Goal: Task Accomplishment & Management: Manage account settings

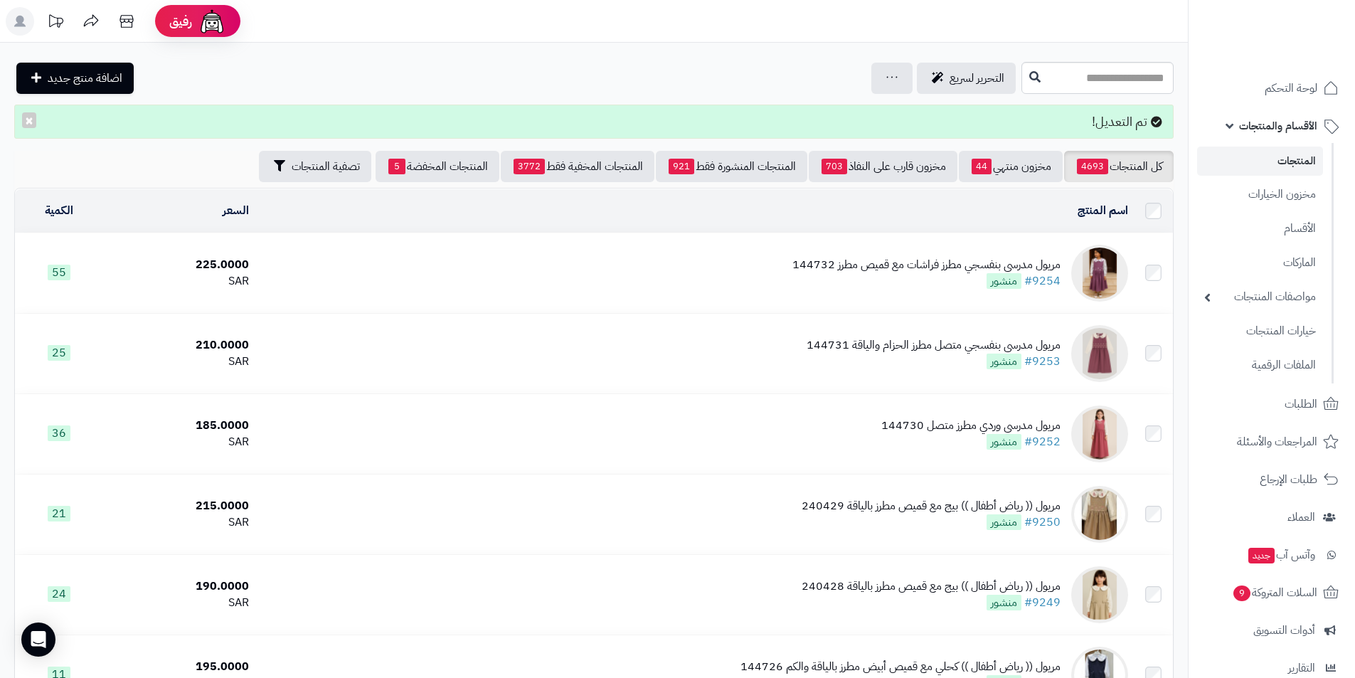
click at [1279, 127] on span "الأقسام والمنتجات" at bounding box center [1278, 126] width 78 height 20
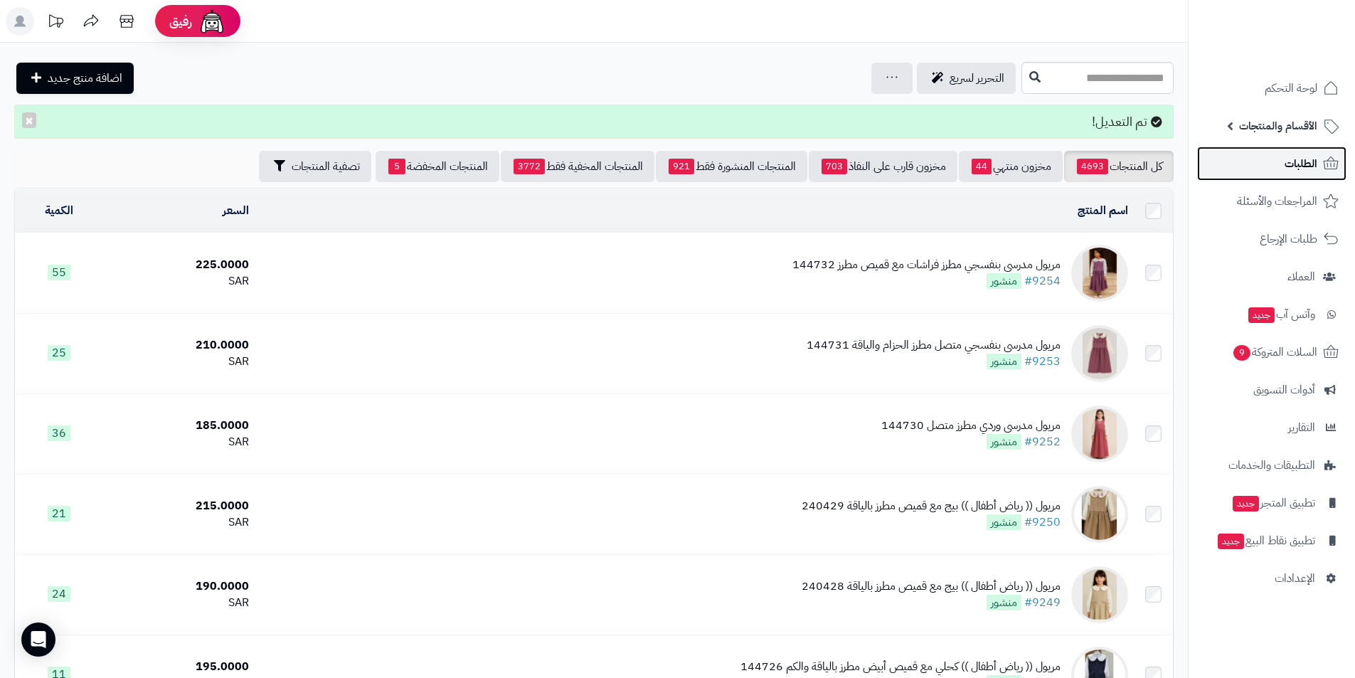
click at [1286, 160] on span "الطلبات" at bounding box center [1300, 164] width 33 height 20
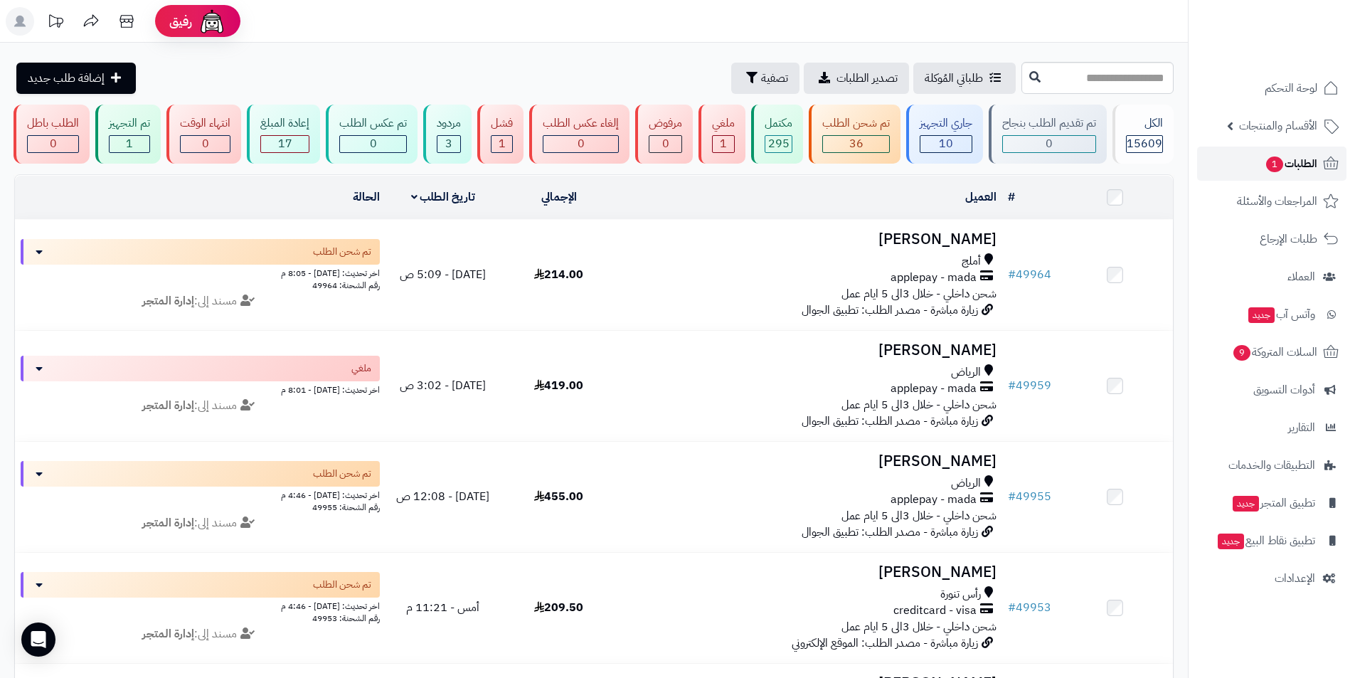
click at [1285, 169] on span "الطلبات 1" at bounding box center [1290, 164] width 53 height 20
click at [24, 16] on rect at bounding box center [20, 21] width 28 height 28
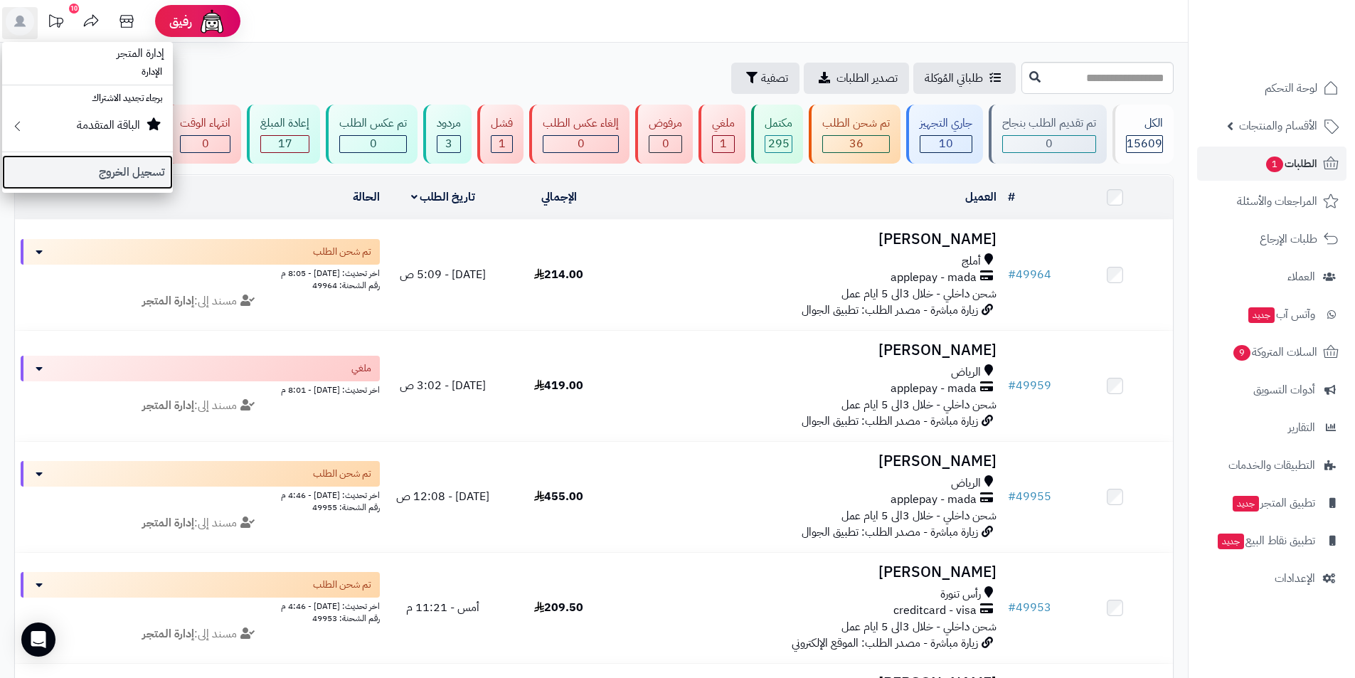
click at [92, 168] on link "تسجيل الخروج" at bounding box center [87, 172] width 171 height 34
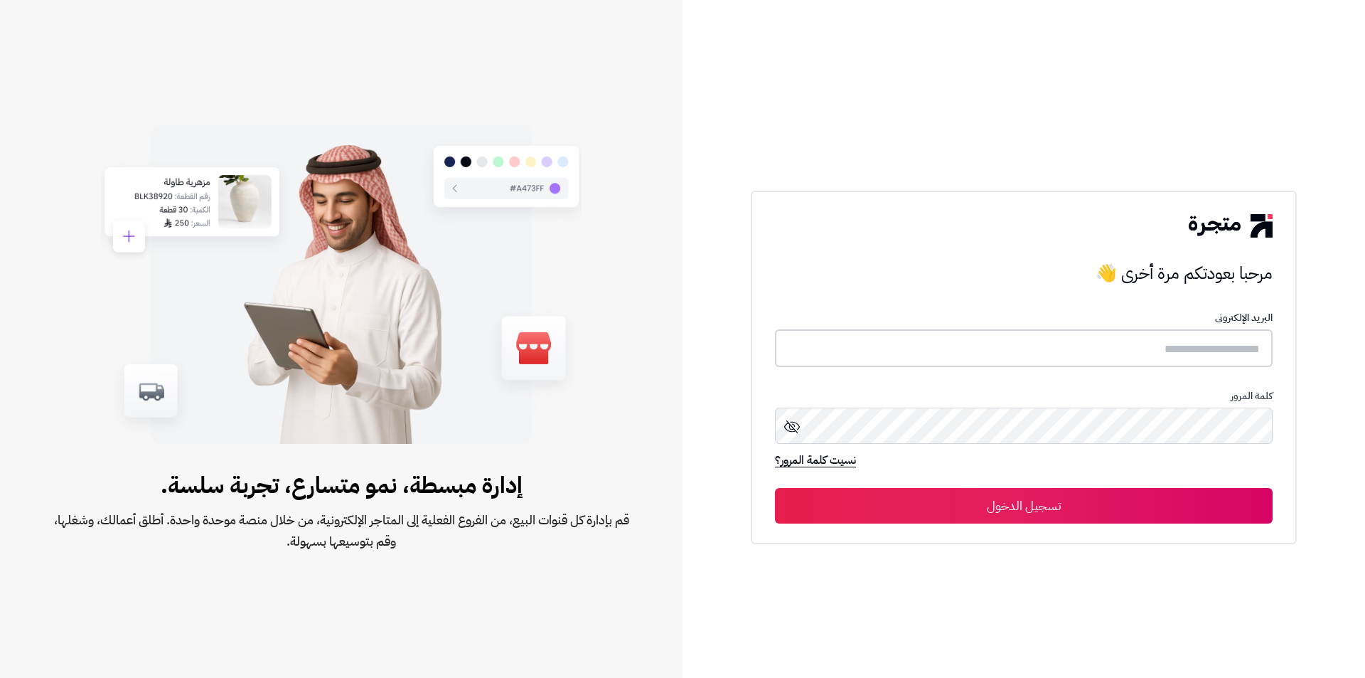
click at [1242, 356] on input "text" at bounding box center [1024, 348] width 498 height 38
type input "*****"
click at [775, 488] on button "تسجيل الدخول" at bounding box center [1024, 506] width 498 height 36
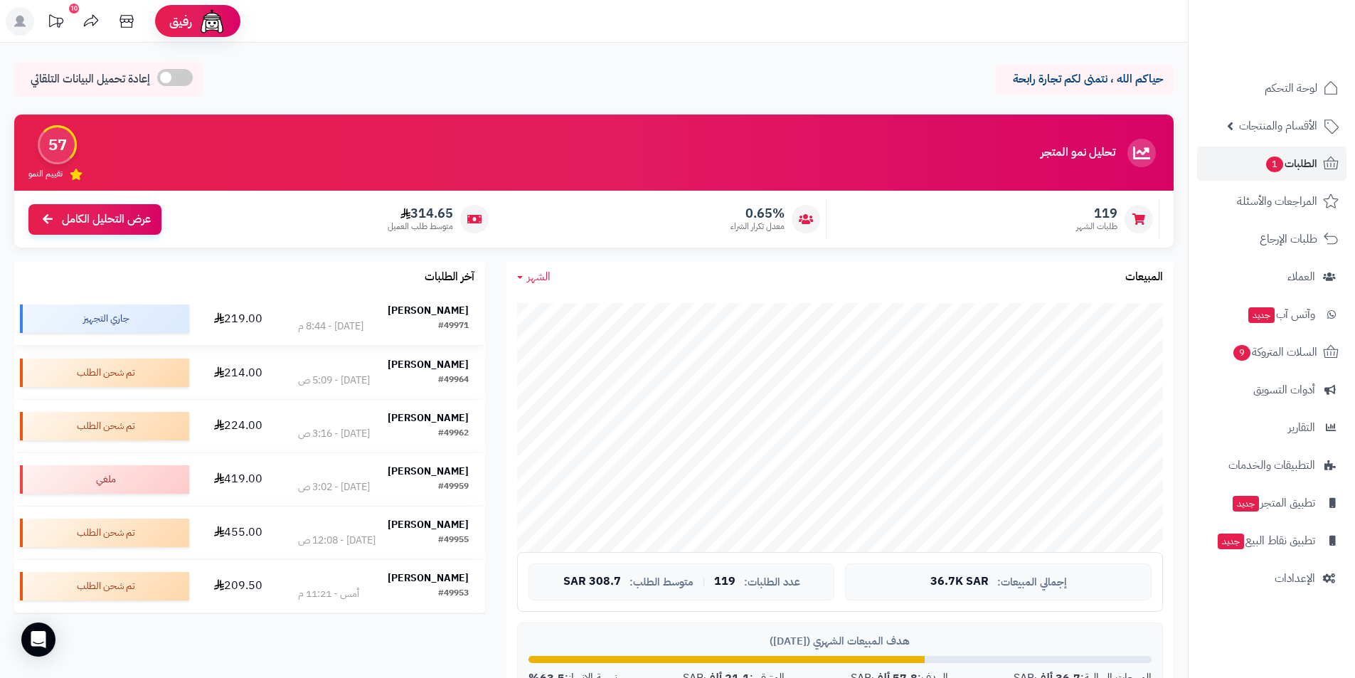
click at [427, 300] on td "[PERSON_NAME] #49971 [DATE] - 8:44 م" at bounding box center [383, 318] width 203 height 53
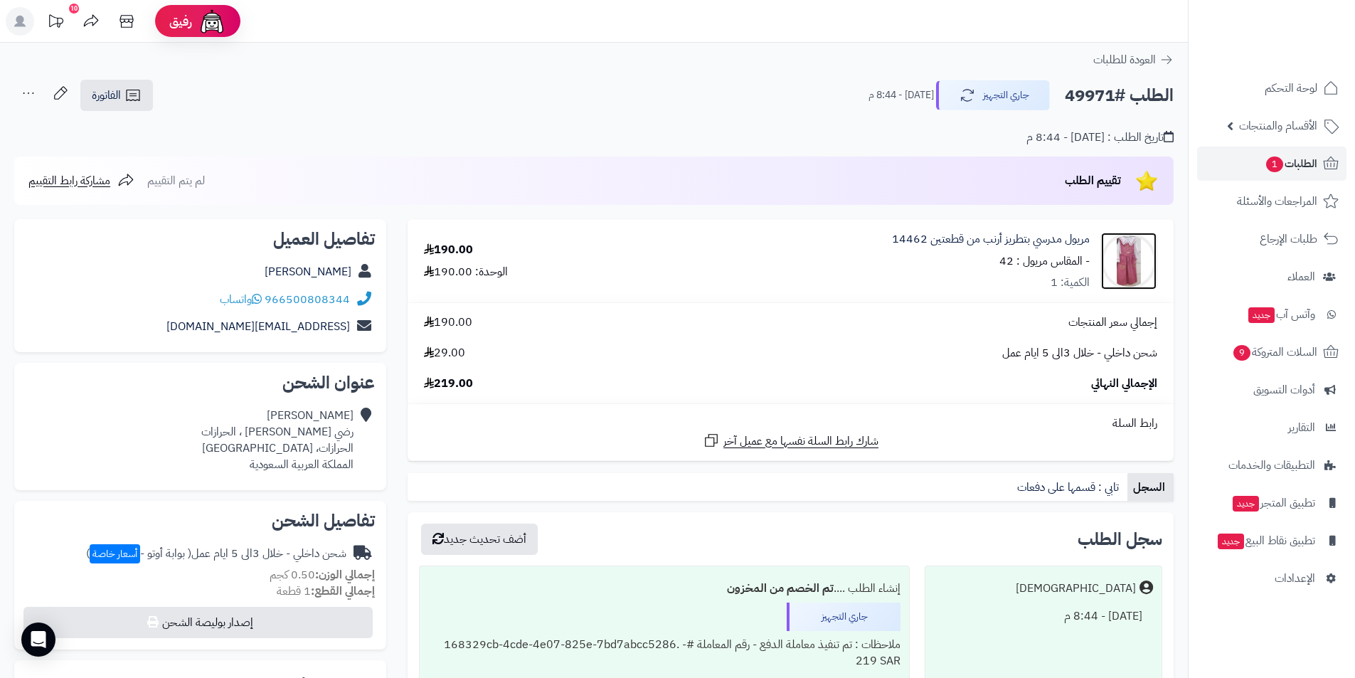
click at [1123, 263] on img at bounding box center [1128, 261] width 55 height 57
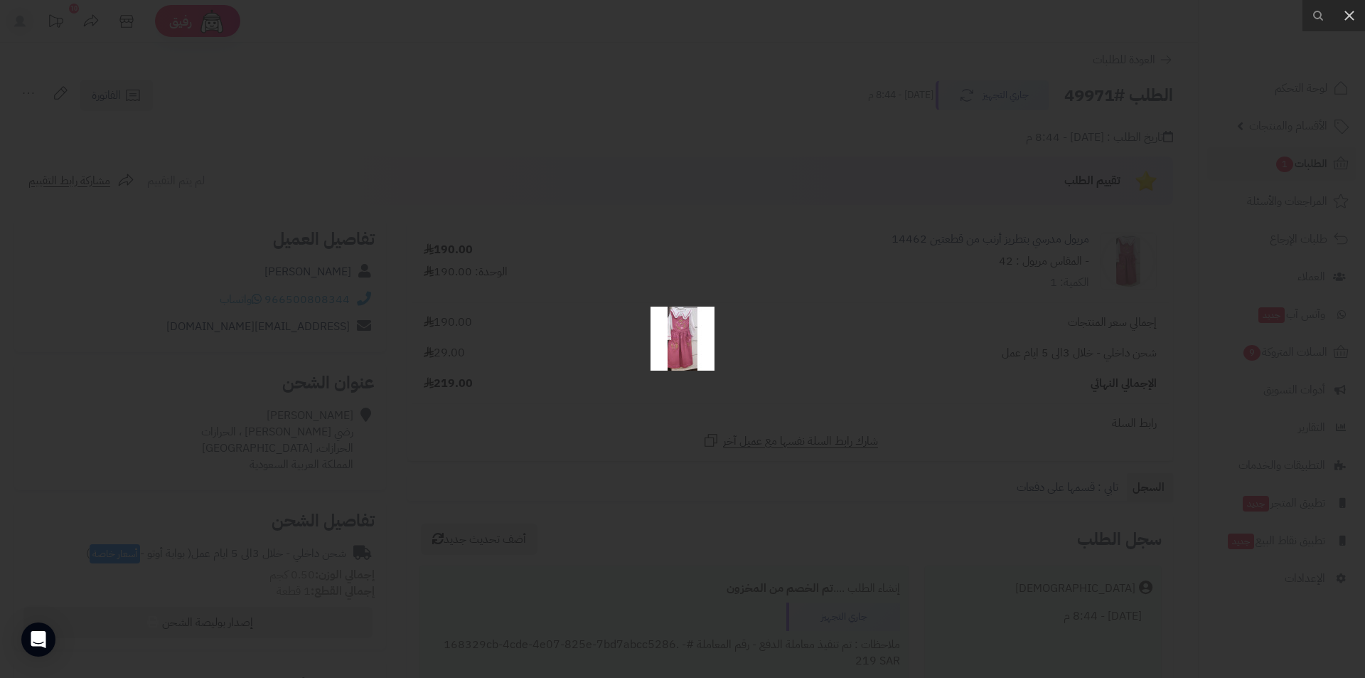
click at [579, 288] on div at bounding box center [682, 339] width 1365 height 678
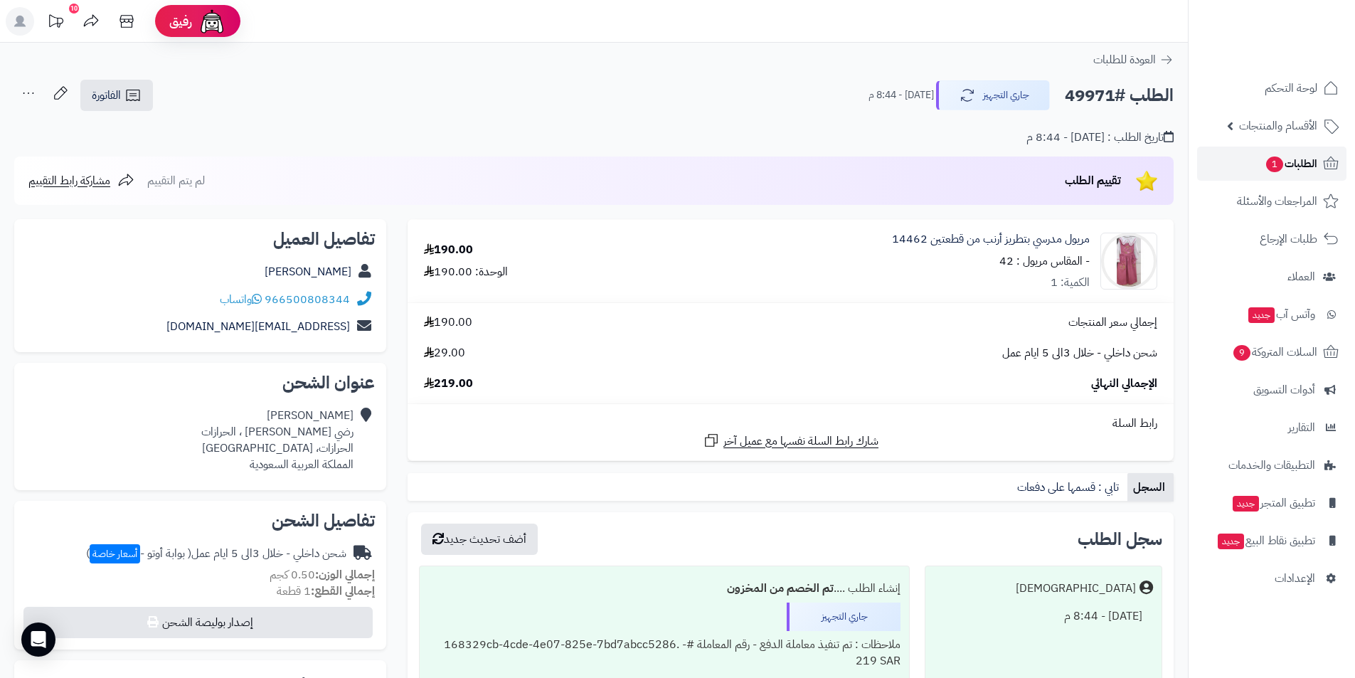
click at [1281, 168] on span "1" at bounding box center [1274, 164] width 18 height 17
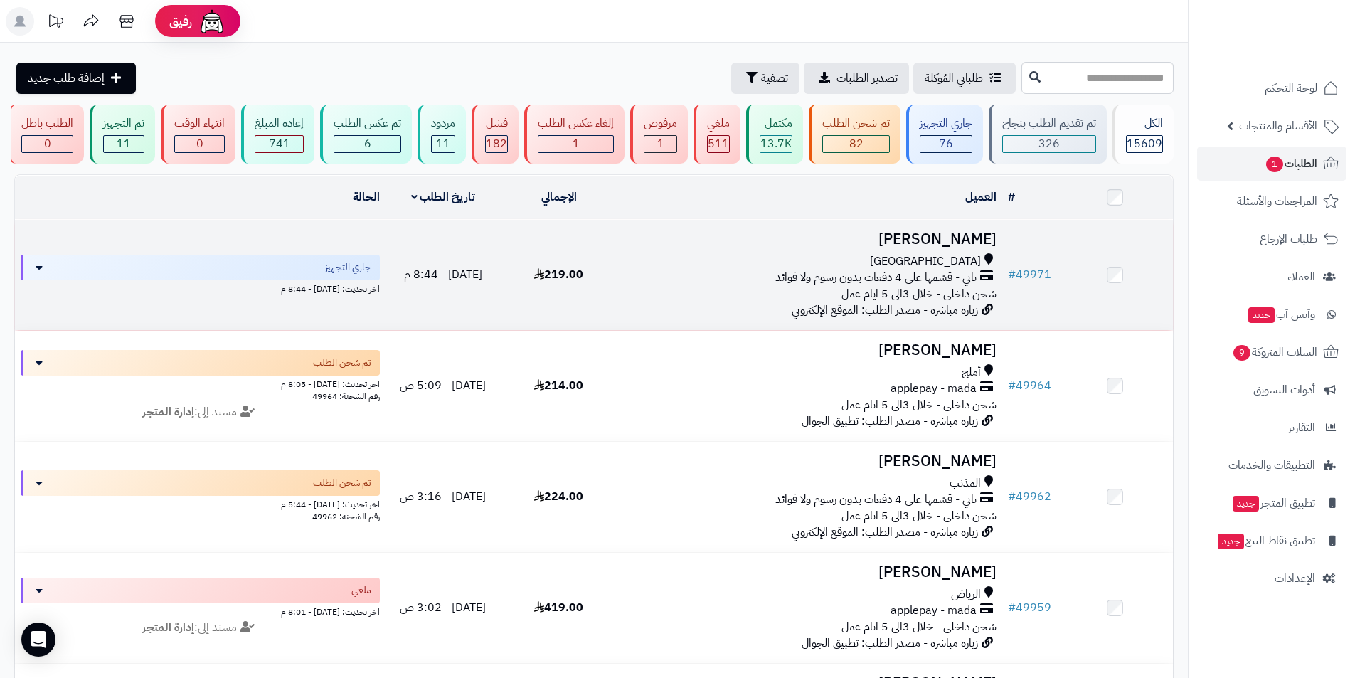
click at [922, 244] on h3 "عائشة البقمي" at bounding box center [809, 239] width 374 height 16
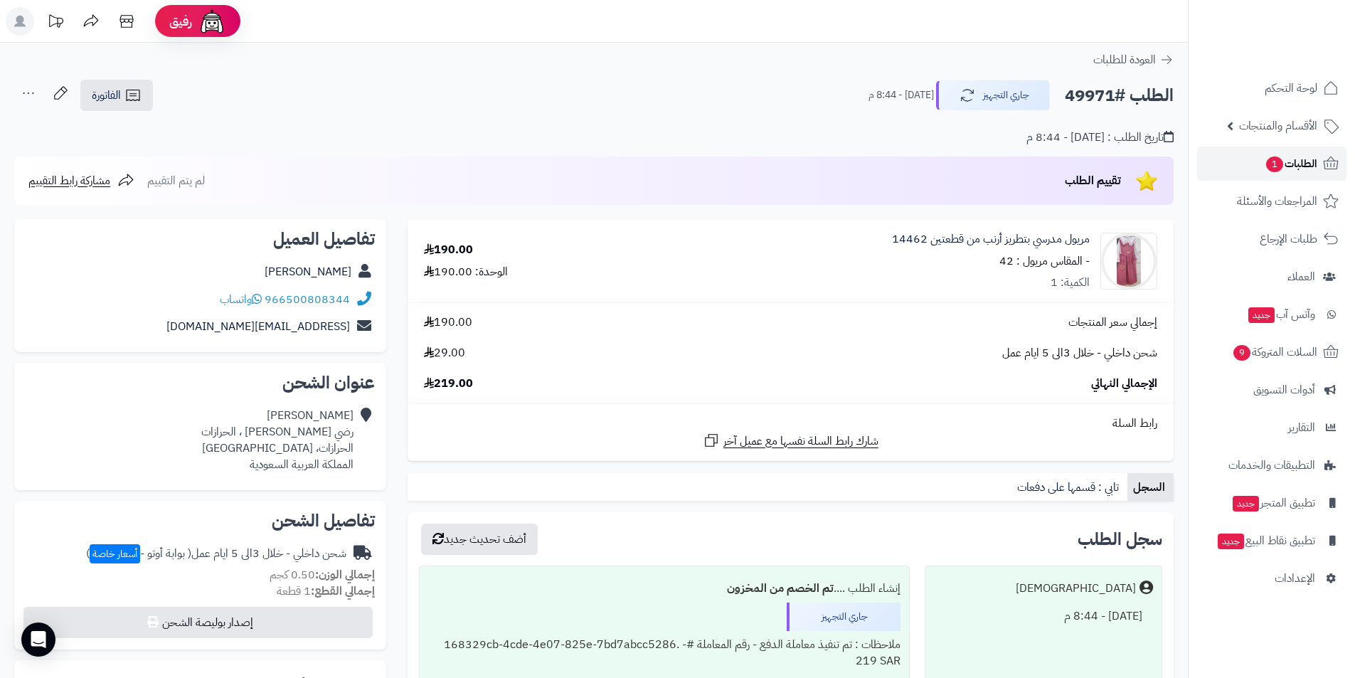
click at [1270, 164] on span "1" at bounding box center [1274, 164] width 17 height 16
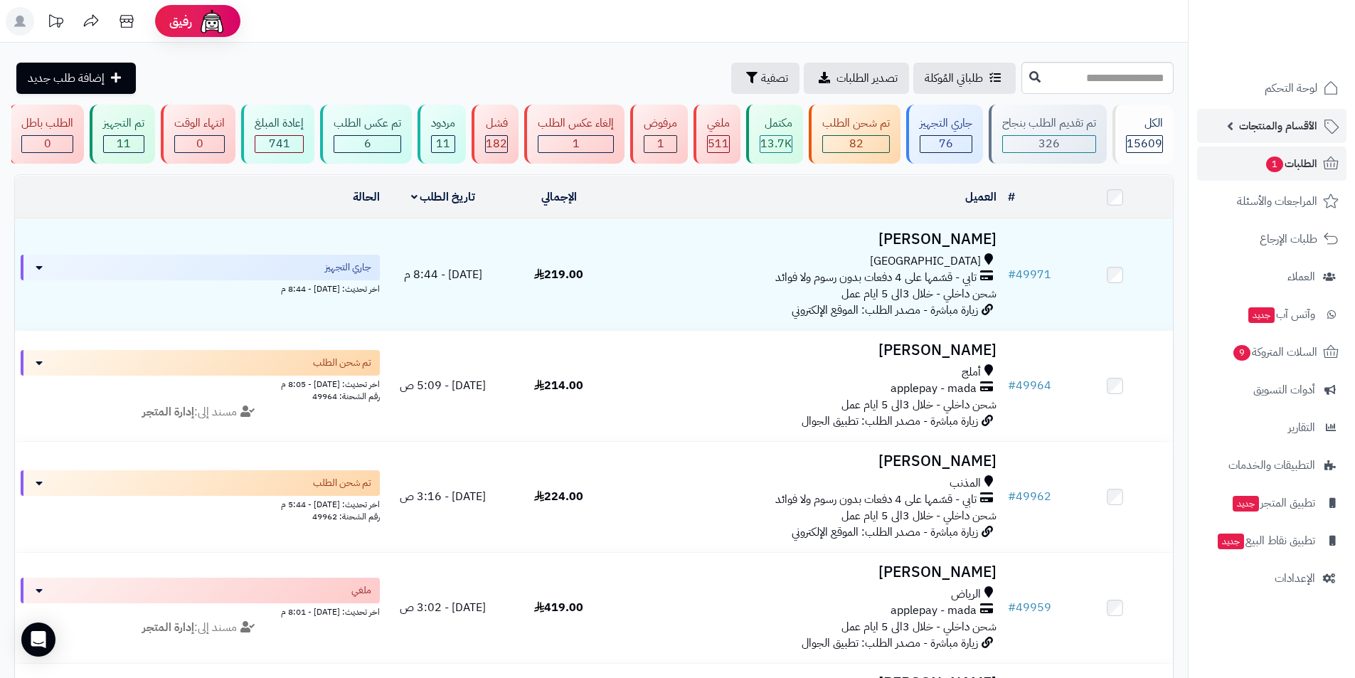
click at [1300, 131] on span "الأقسام والمنتجات" at bounding box center [1278, 126] width 78 height 20
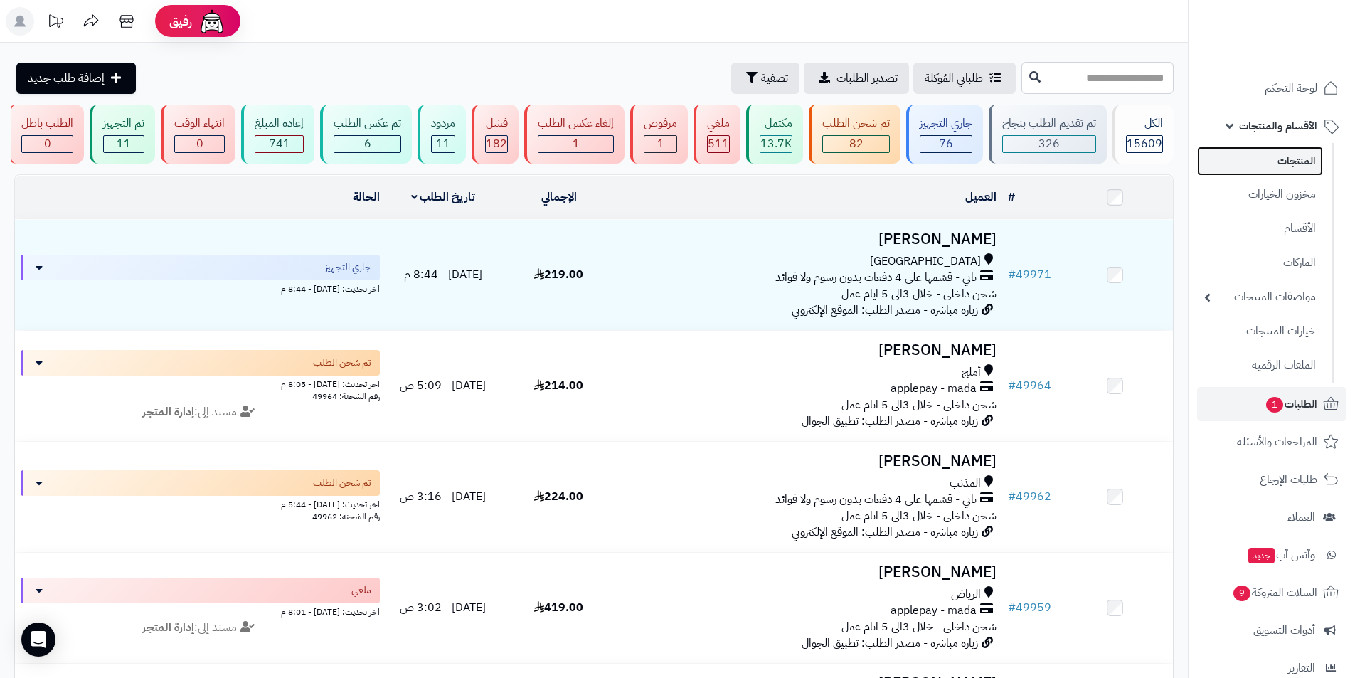
click at [1290, 173] on link "المنتجات" at bounding box center [1260, 160] width 126 height 29
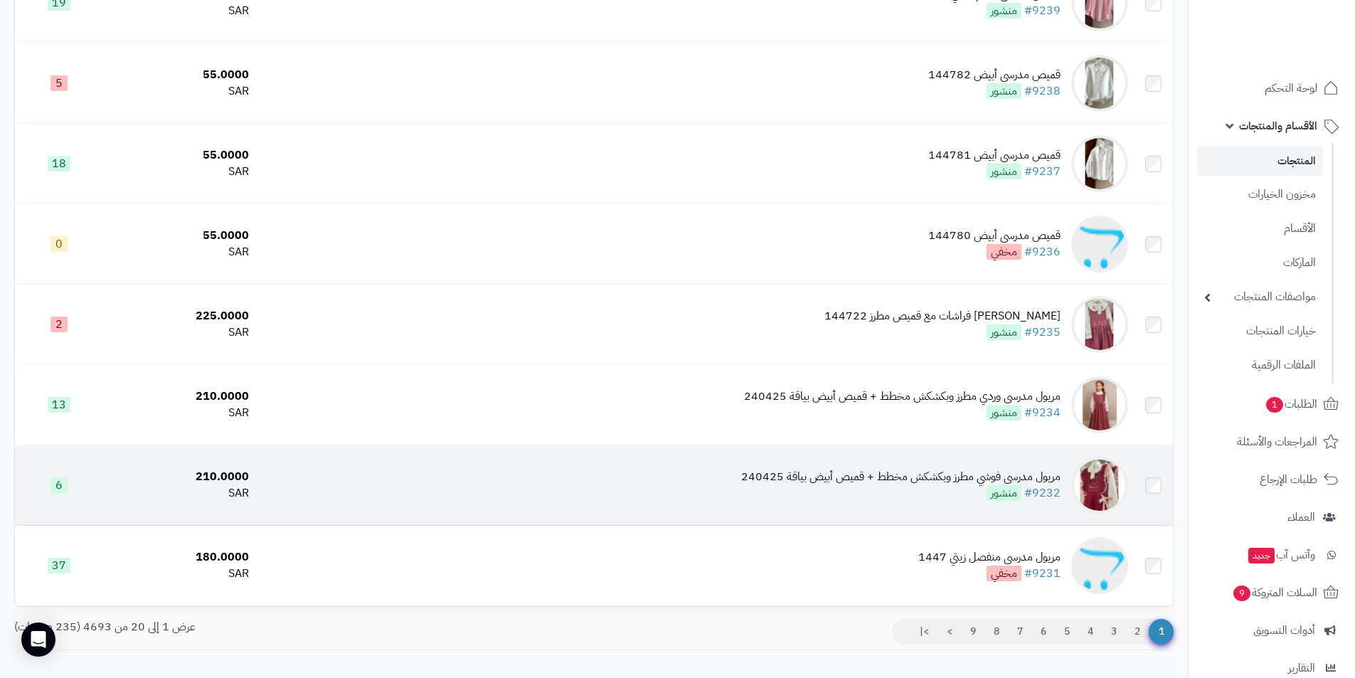
scroll to position [1269, 0]
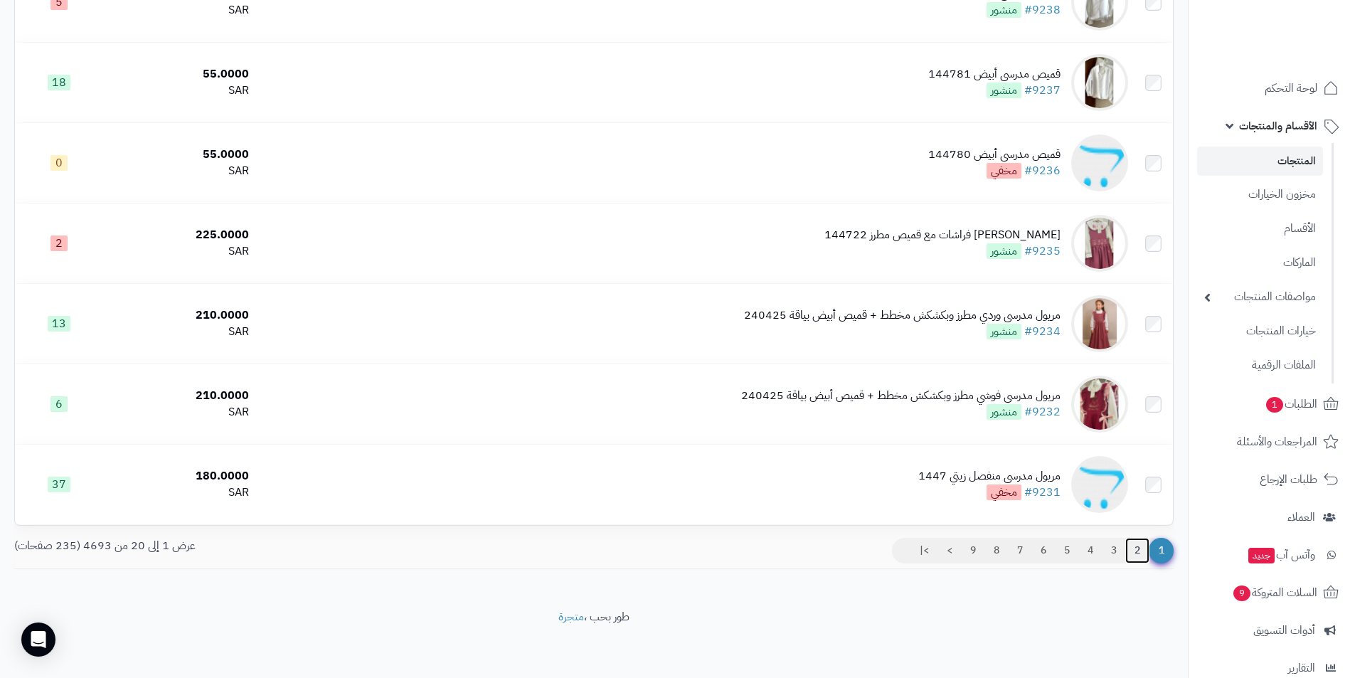
click at [1131, 545] on link "2" at bounding box center [1137, 551] width 24 height 26
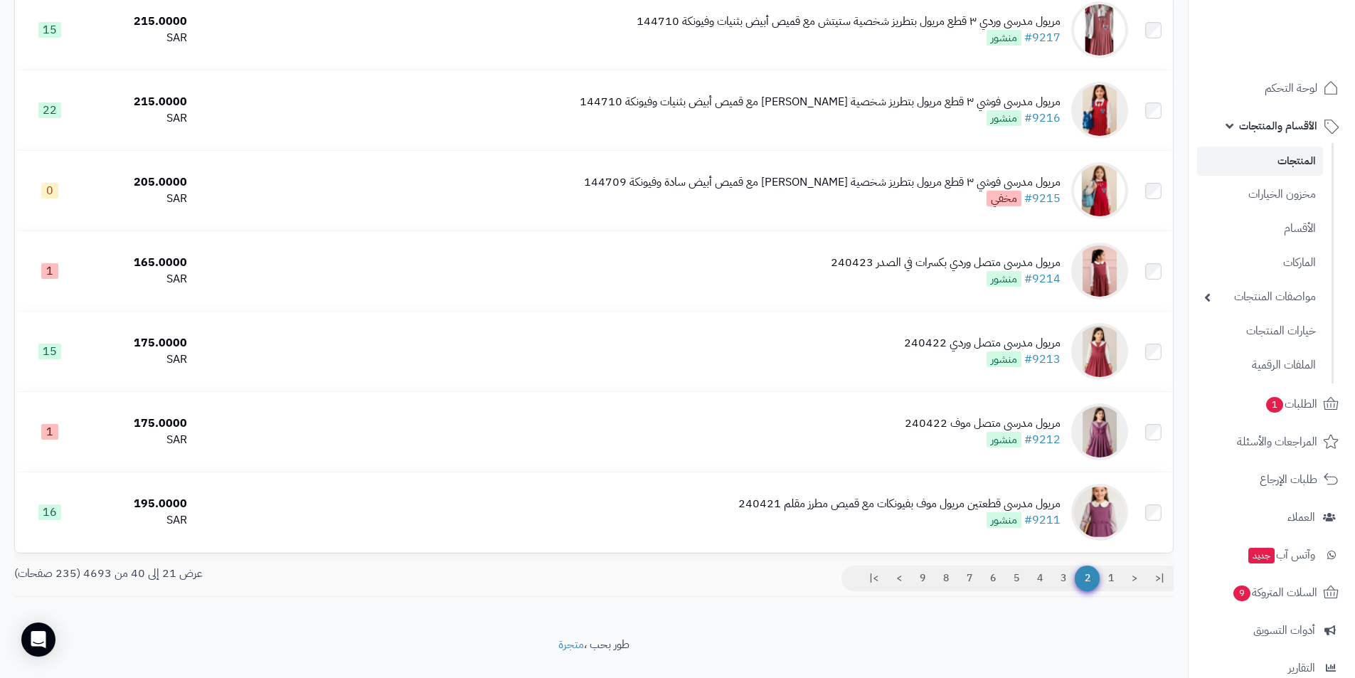
scroll to position [1269, 0]
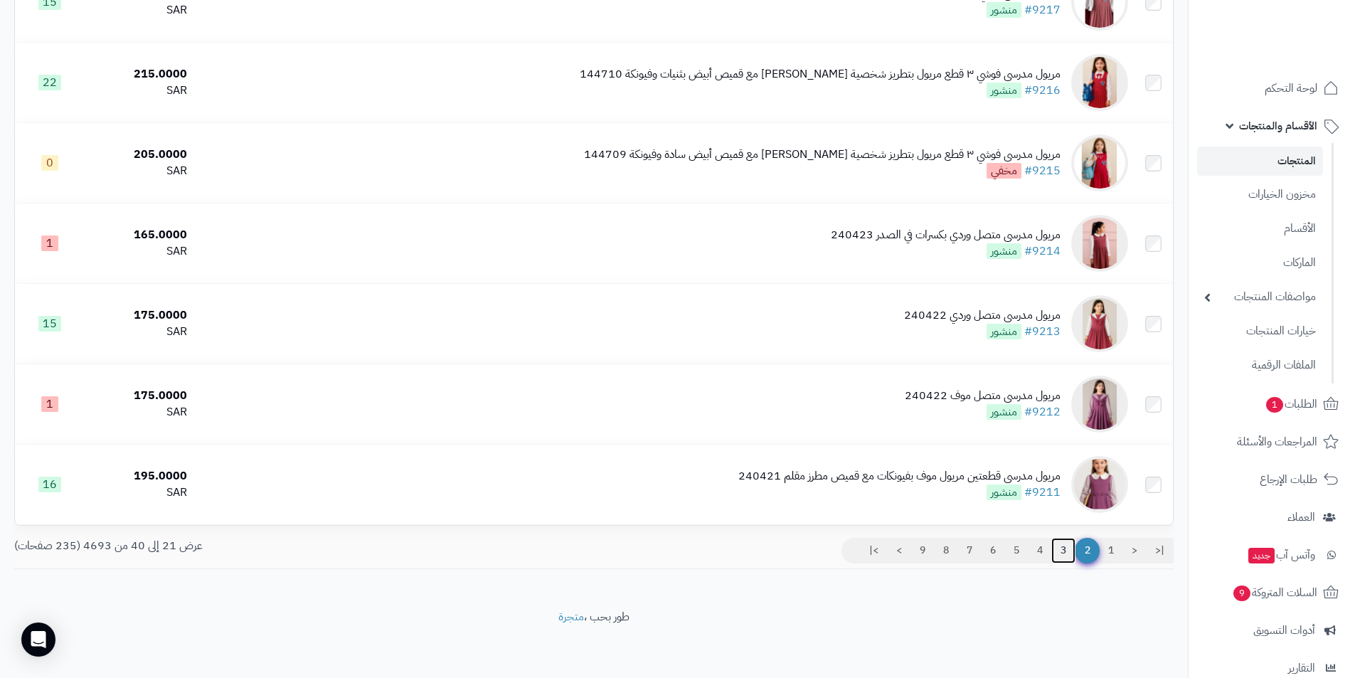
click at [1062, 549] on link "3" at bounding box center [1063, 551] width 24 height 26
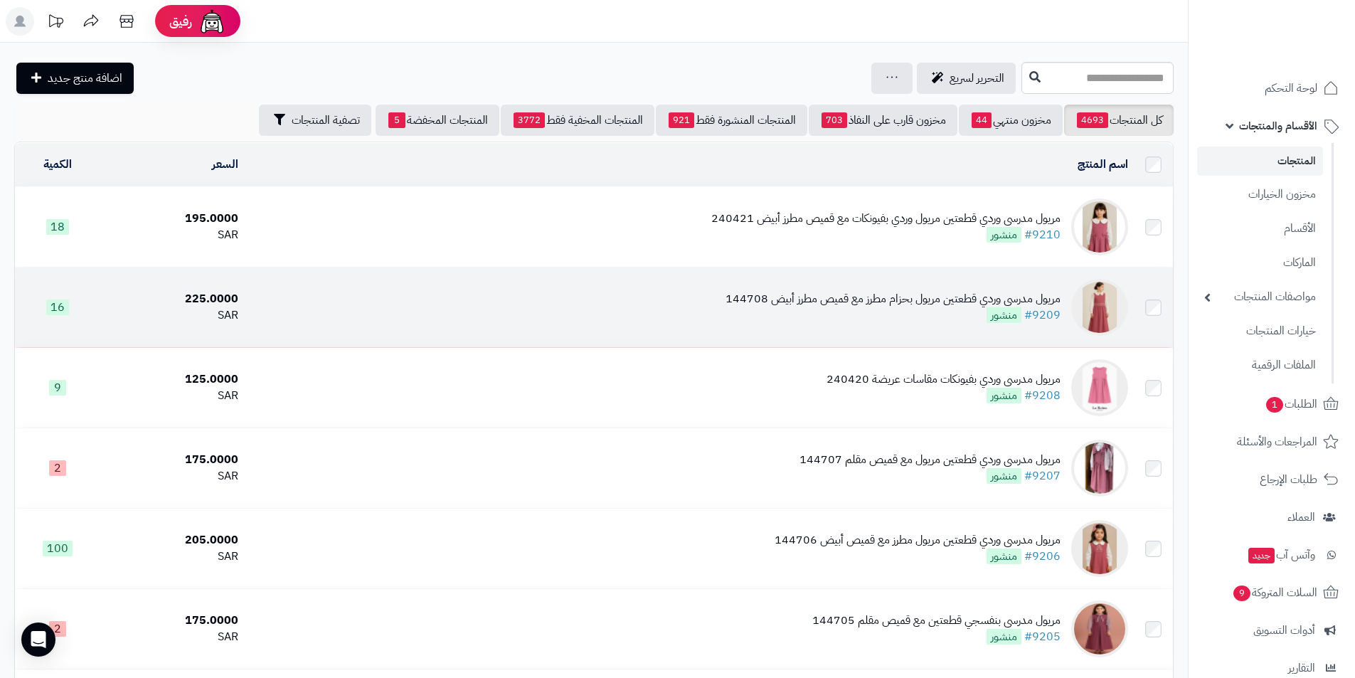
click at [889, 293] on div "مريول مدرسي وردي قطعتين مريول بحزام مطرز مع قميص مطرز أبيض 144708" at bounding box center [892, 299] width 335 height 16
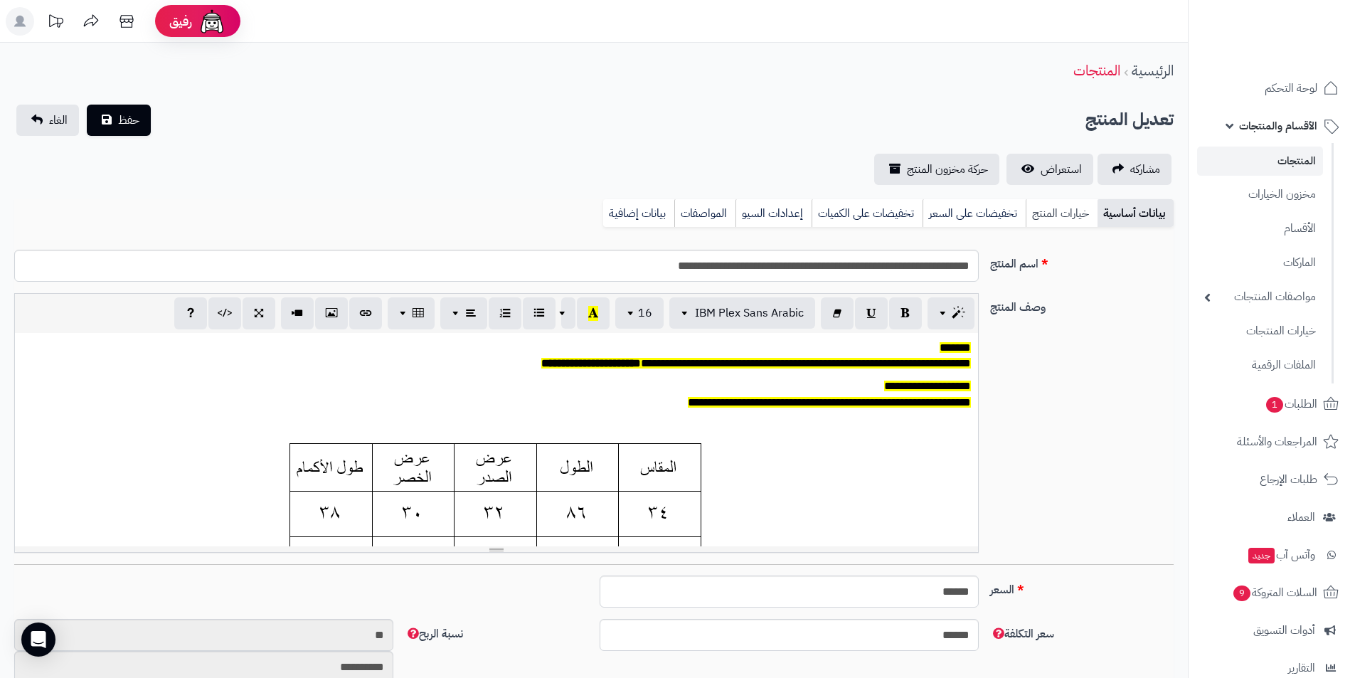
scroll to position [117, 0]
click at [1072, 223] on link "خيارات المنتج" at bounding box center [1061, 213] width 72 height 28
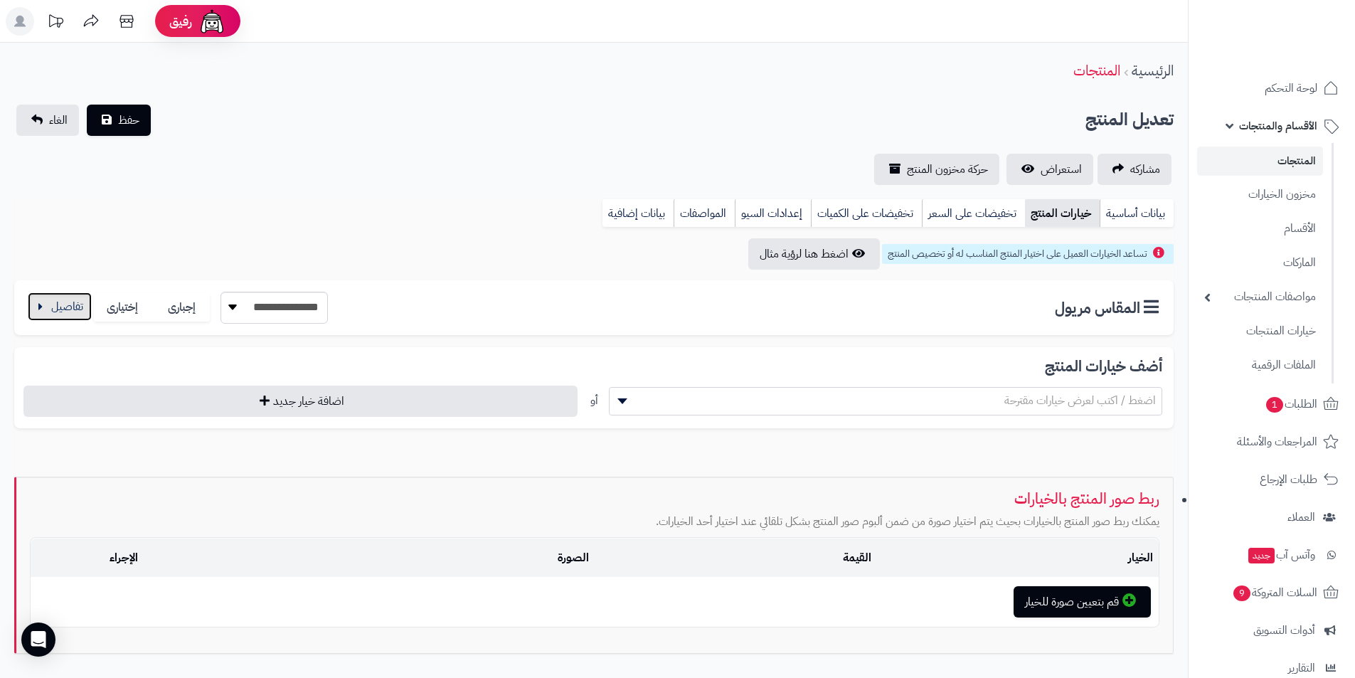
click at [75, 314] on button "button" at bounding box center [60, 306] width 64 height 28
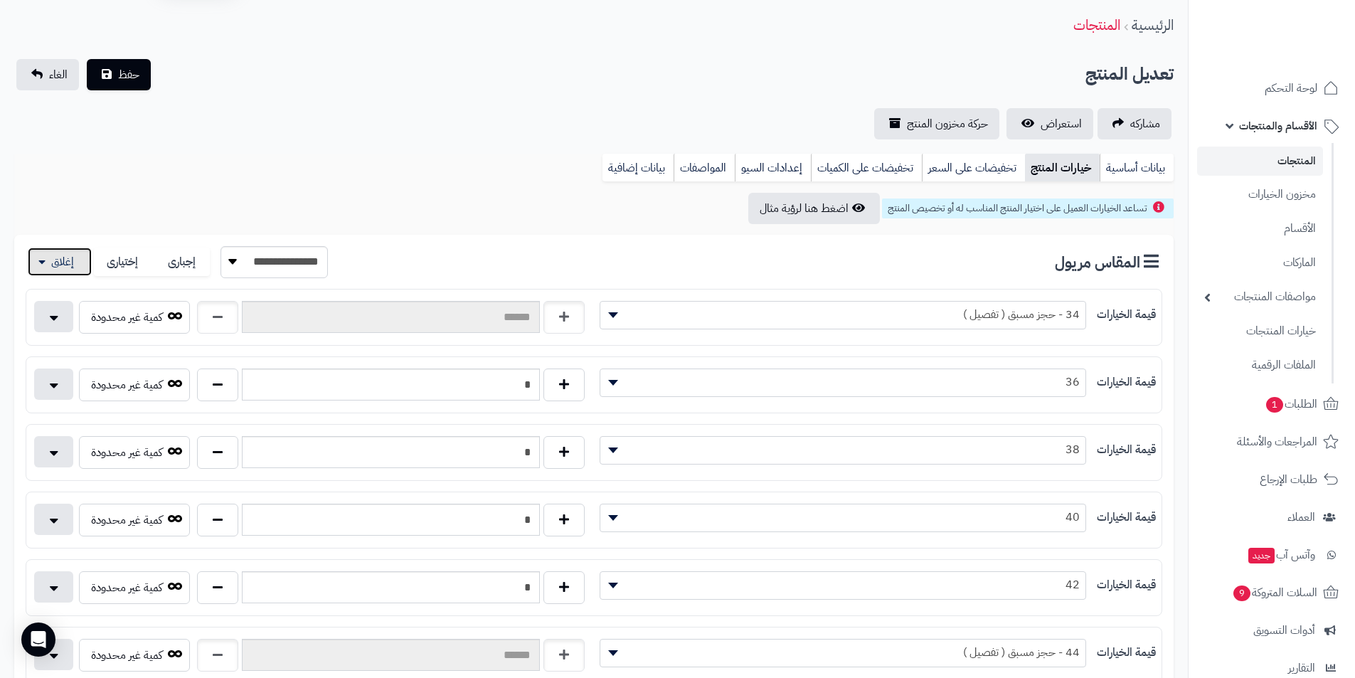
scroll to position [0, 0]
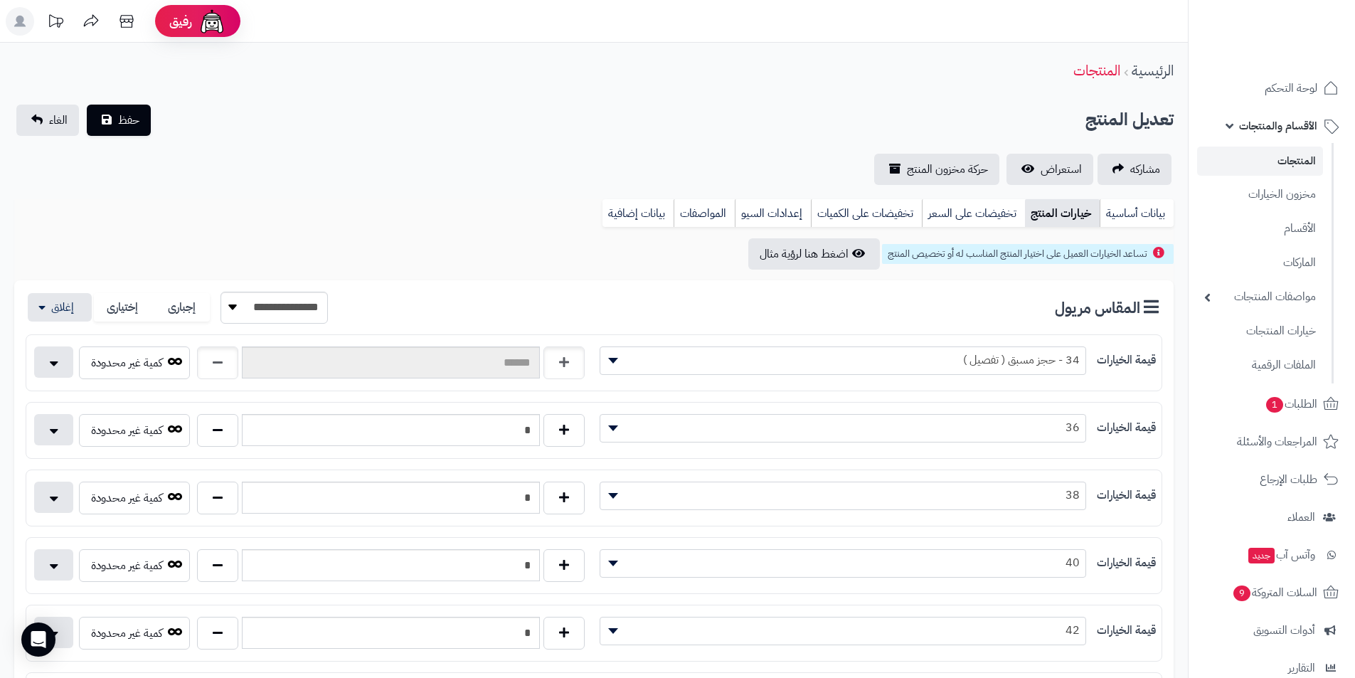
click at [1264, 156] on link "المنتجات" at bounding box center [1260, 160] width 126 height 29
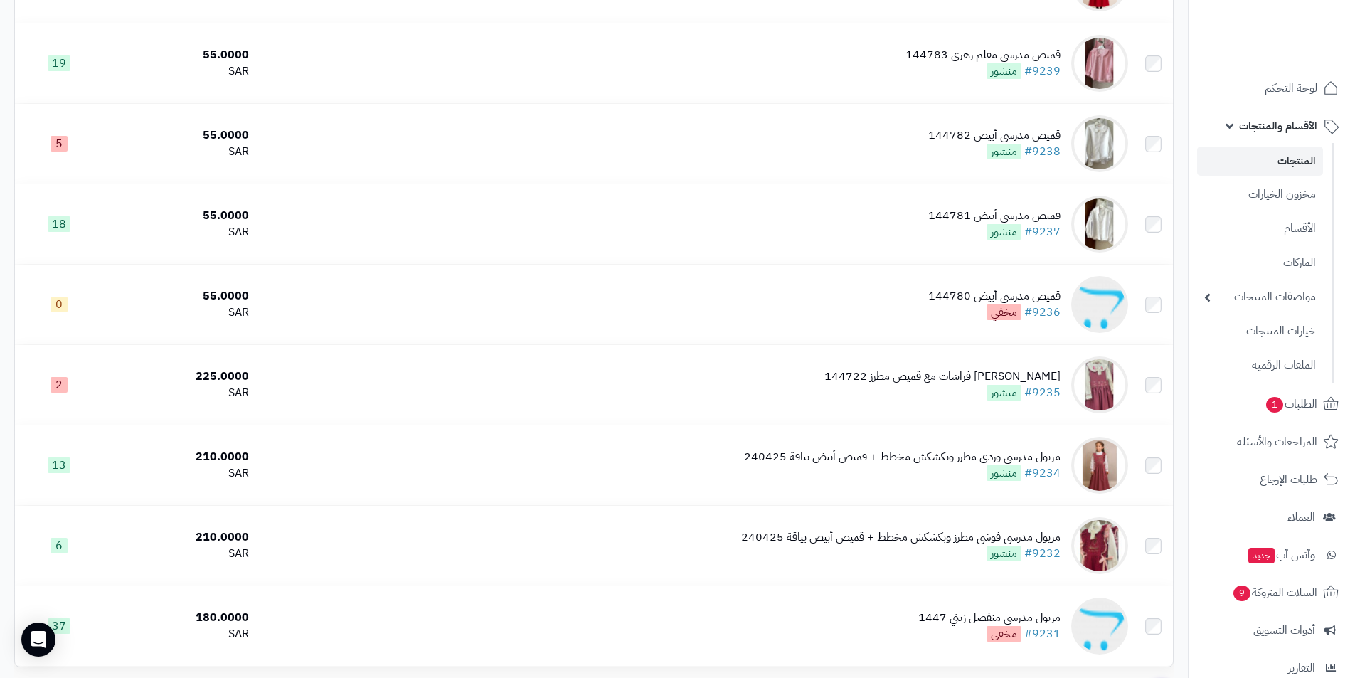
scroll to position [1269, 0]
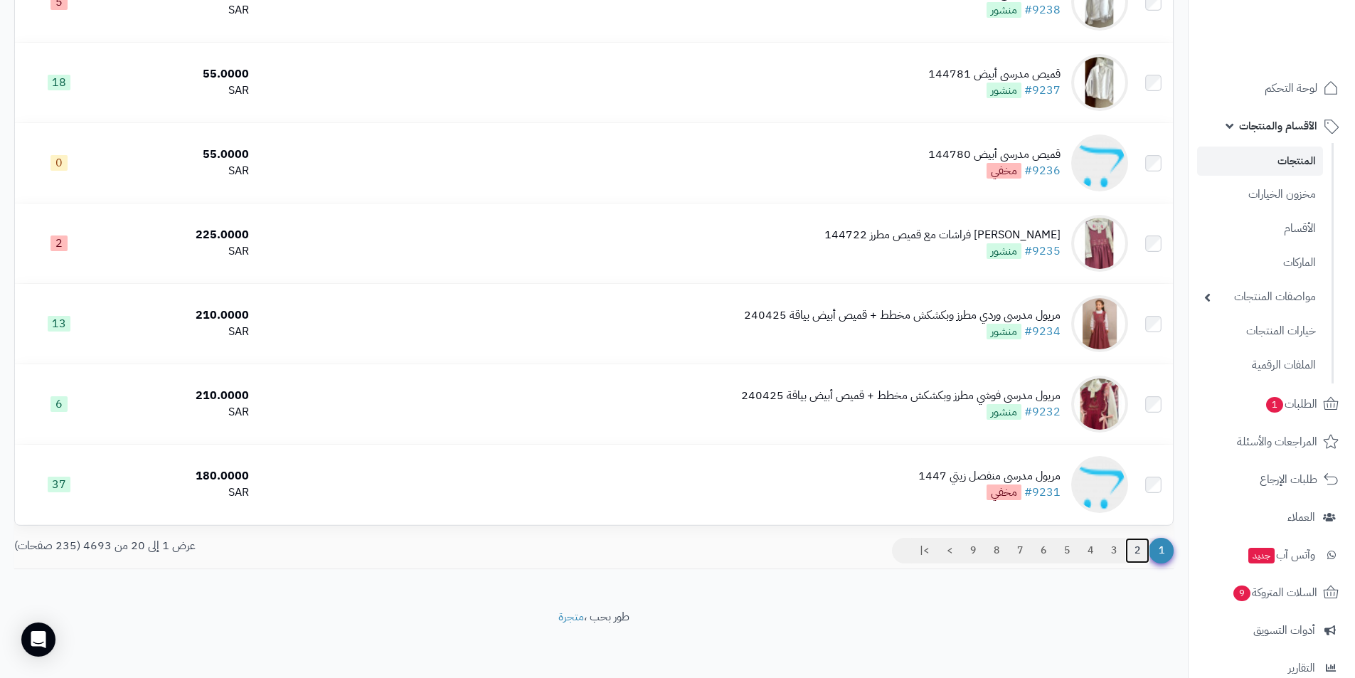
click at [1132, 548] on link "2" at bounding box center [1137, 551] width 24 height 26
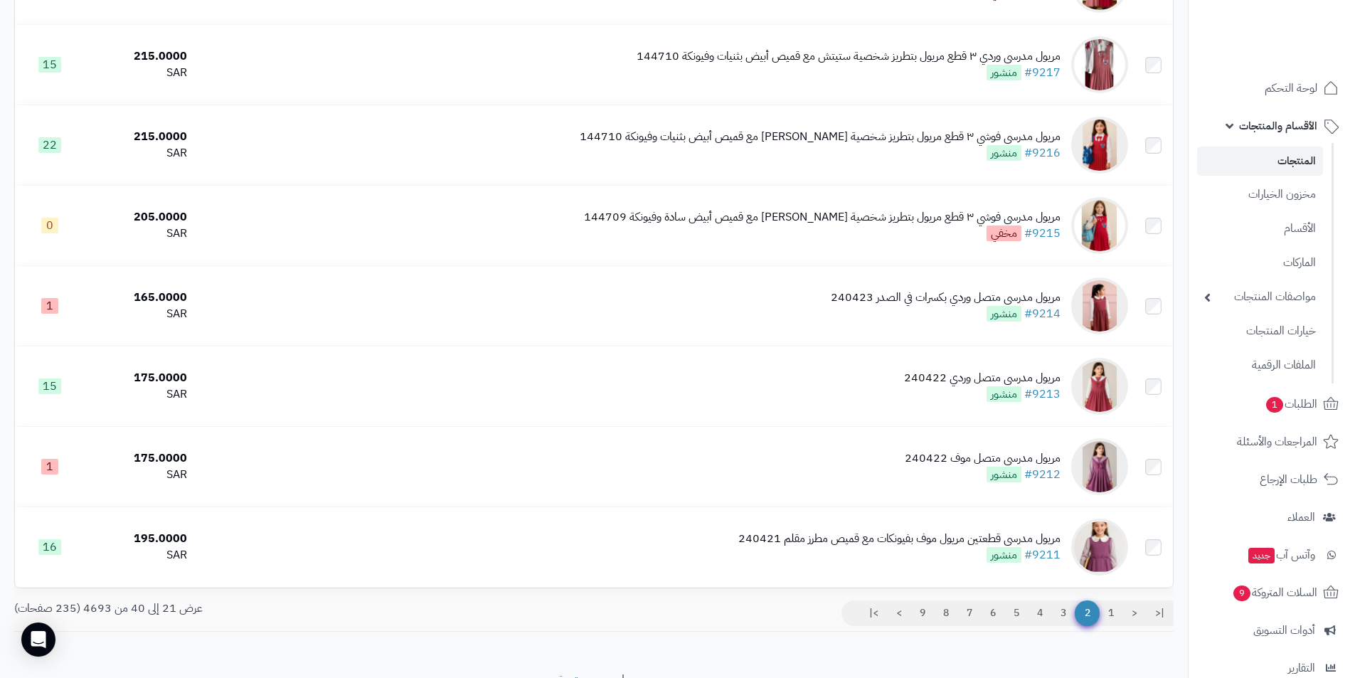
scroll to position [1209, 0]
click at [1060, 607] on link "3" at bounding box center [1063, 611] width 24 height 26
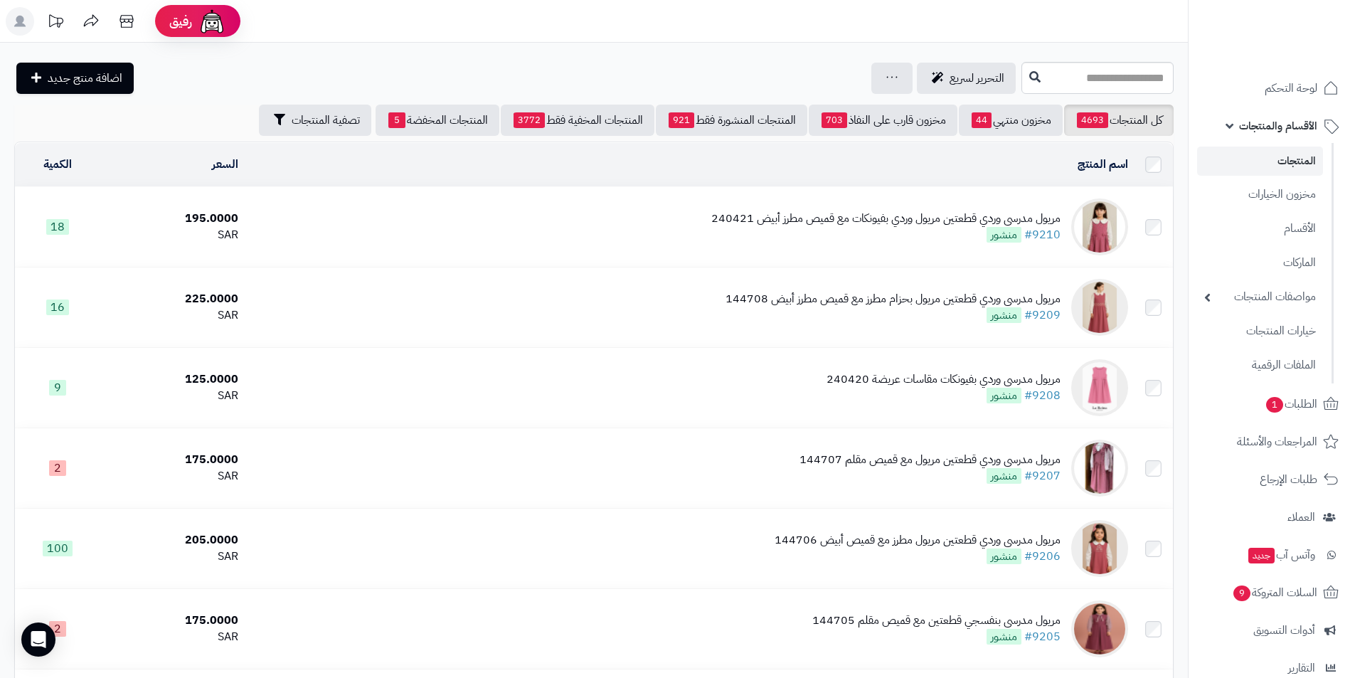
click at [837, 229] on div "مريول مدرسي وردي قطعتين مريول وردي بفيونكات مع قميص مطرز أبيض 240421 #9210 منشور" at bounding box center [885, 227] width 349 height 33
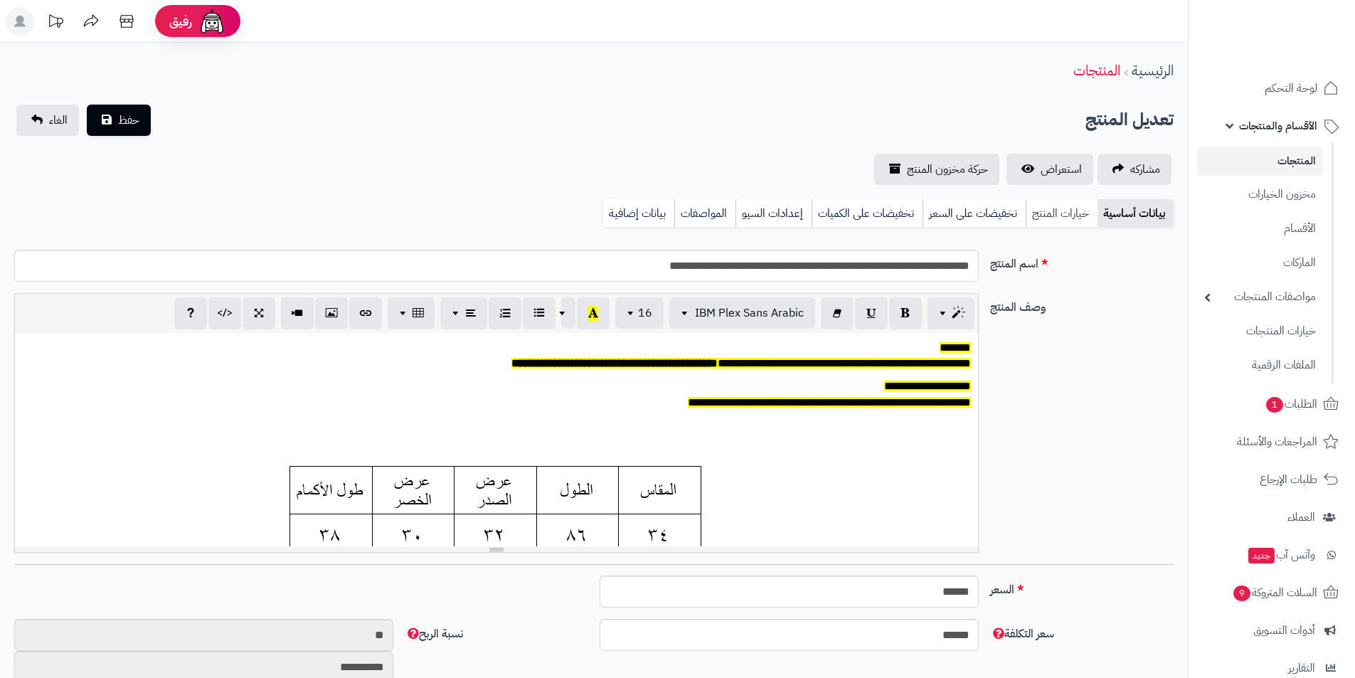
scroll to position [117, 0]
click at [1040, 213] on link "خيارات المنتج" at bounding box center [1061, 213] width 72 height 28
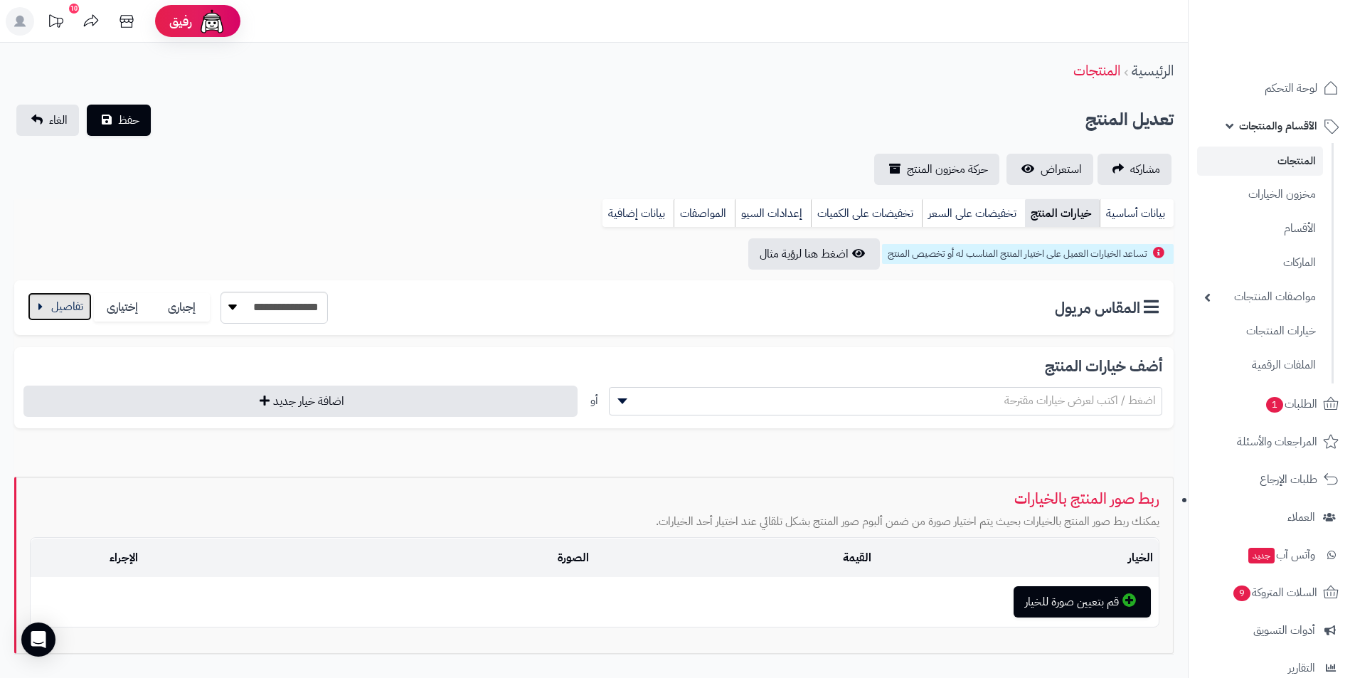
click at [64, 308] on button "button" at bounding box center [60, 306] width 64 height 28
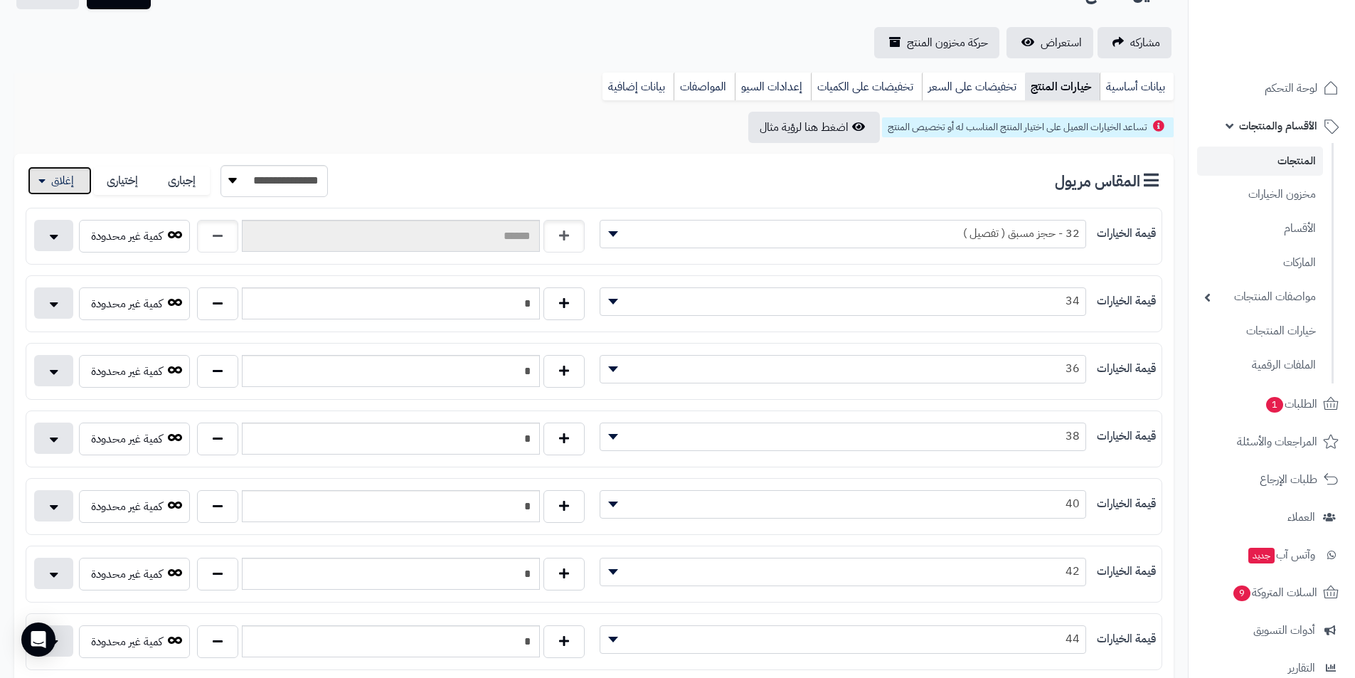
scroll to position [142, 0]
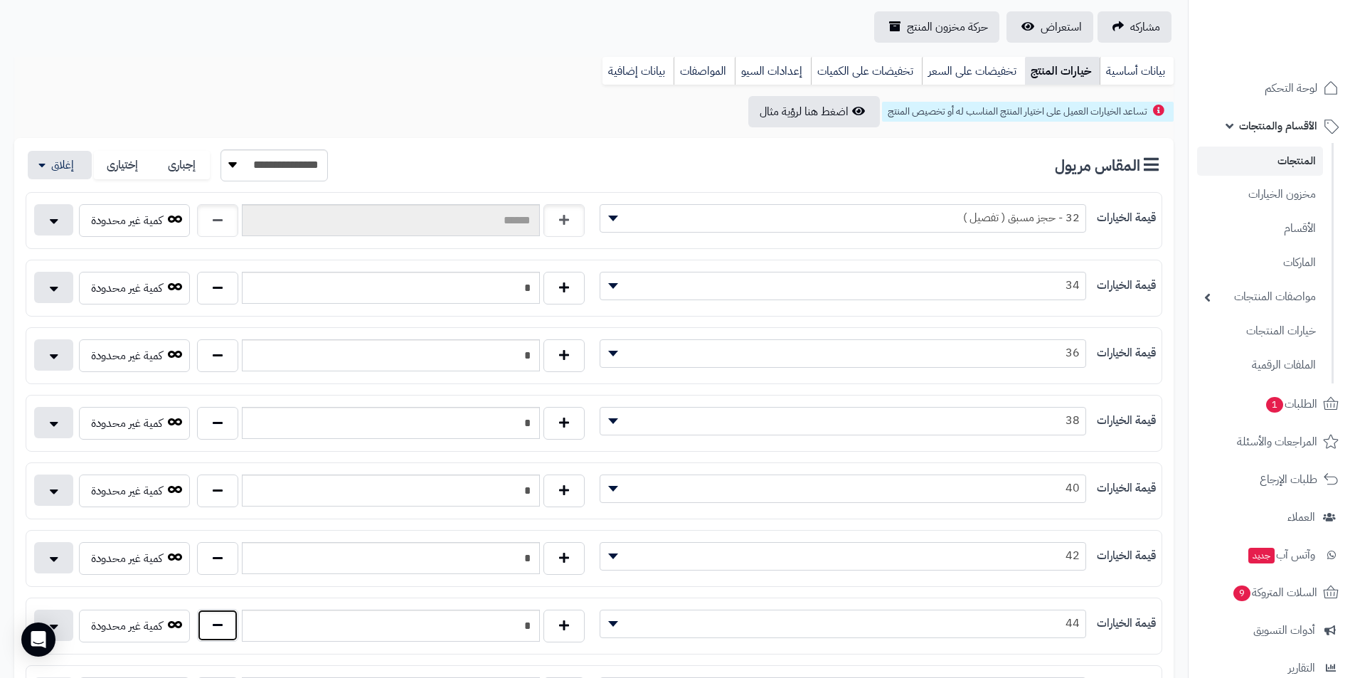
click at [225, 632] on button "button" at bounding box center [217, 625] width 41 height 33
type input "*"
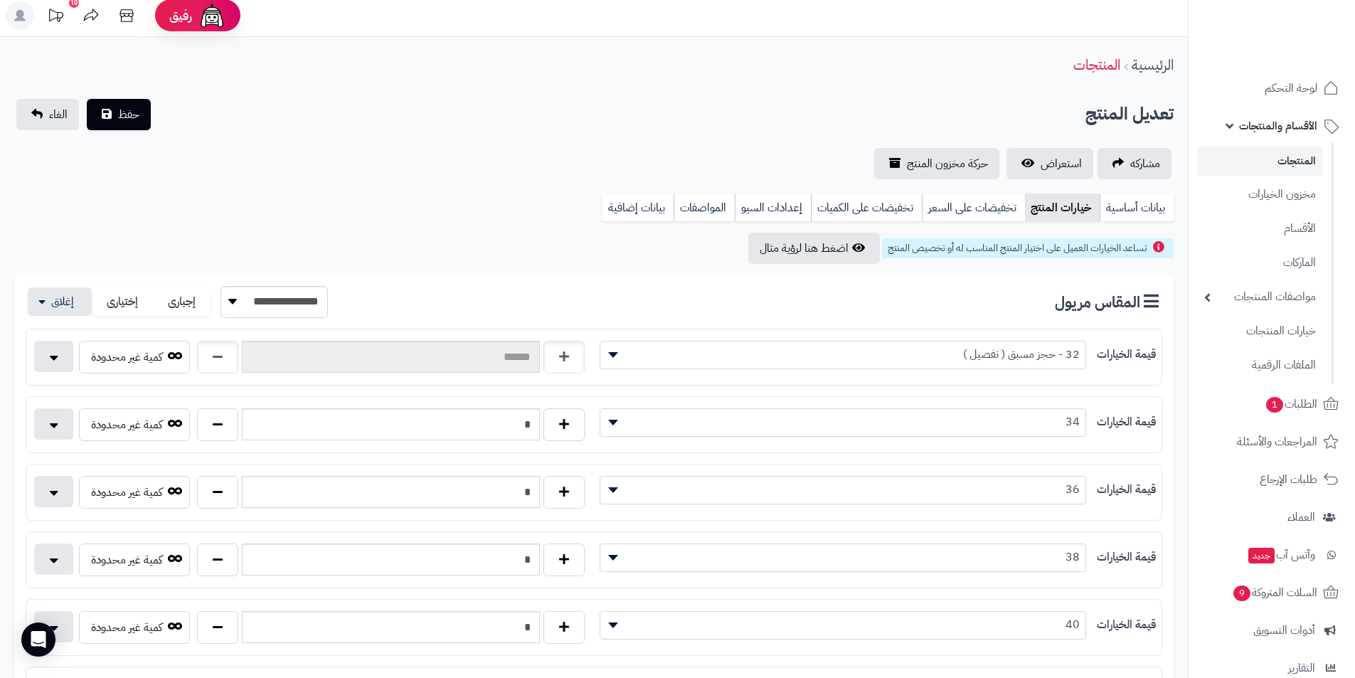
scroll to position [0, 0]
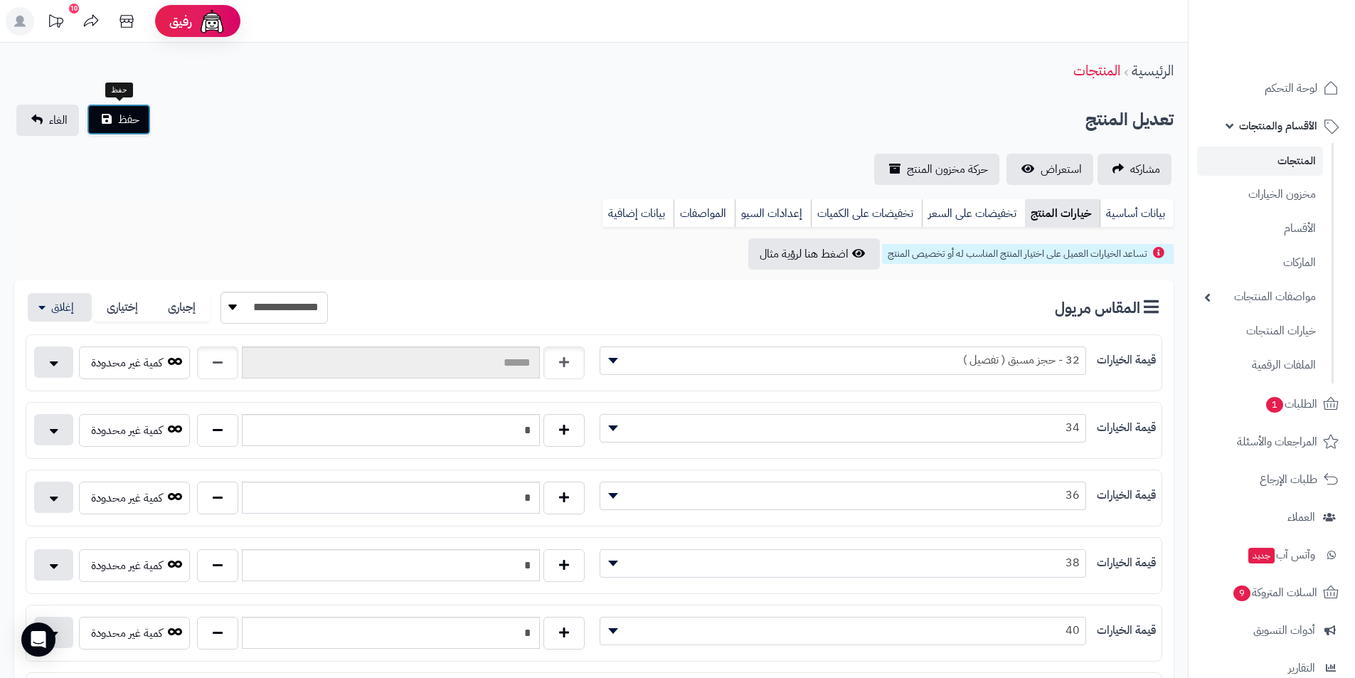
click at [115, 125] on button "حفظ" at bounding box center [119, 119] width 64 height 31
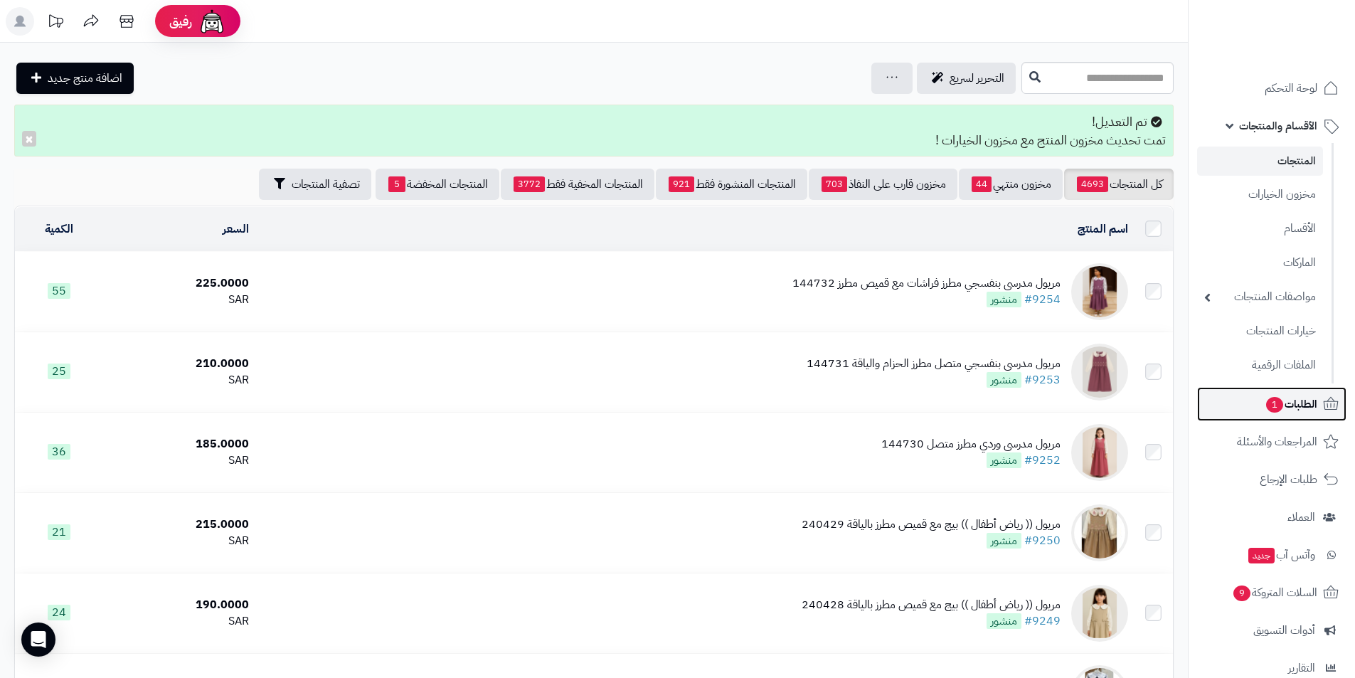
click at [1274, 405] on span "1" at bounding box center [1275, 405] width 18 height 16
